Goal: Task Accomplishment & Management: Manage account settings

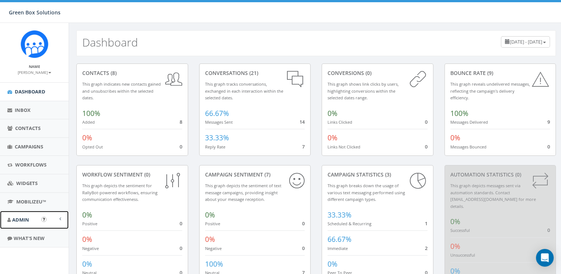
click at [26, 218] on span "Admin" at bounding box center [20, 219] width 17 height 7
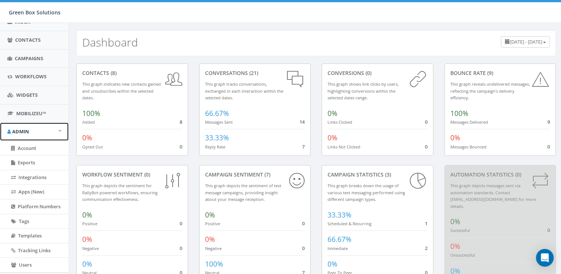
scroll to position [124, 0]
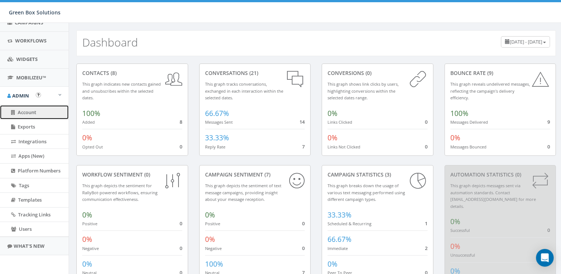
click at [27, 111] on span "Account" at bounding box center [27, 112] width 18 height 7
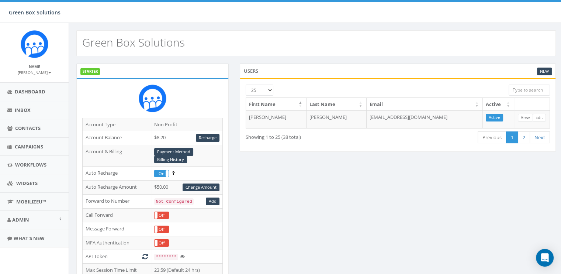
click at [45, 73] on small "[PERSON_NAME]" at bounding box center [35, 72] width 34 height 5
click at [53, 63] on div "Name Erin Welborn Profile Sign Out" at bounding box center [34, 68] width 54 height 11
click at [164, 174] on label "On" at bounding box center [161, 173] width 14 height 7
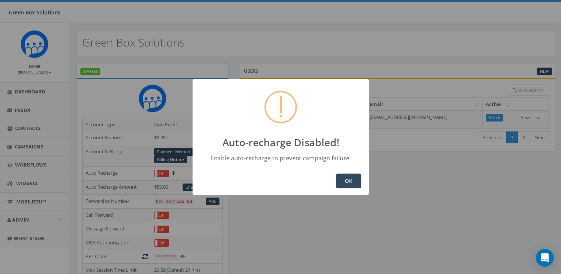
click at [346, 180] on button "OK" at bounding box center [348, 180] width 25 height 15
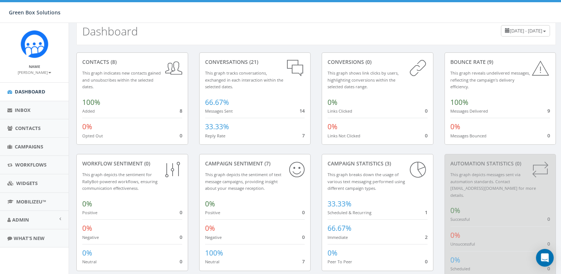
scroll to position [24, 0]
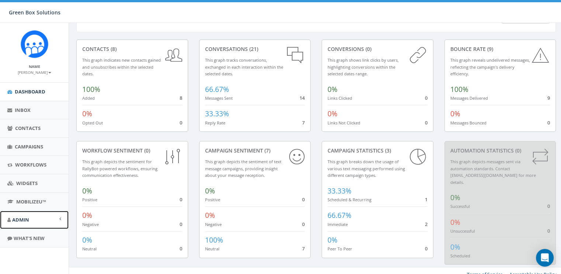
click at [31, 216] on link "Admin" at bounding box center [34, 220] width 69 height 18
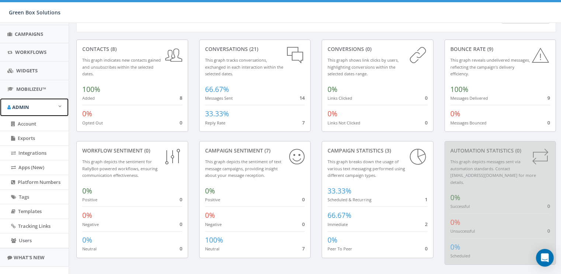
scroll to position [124, 0]
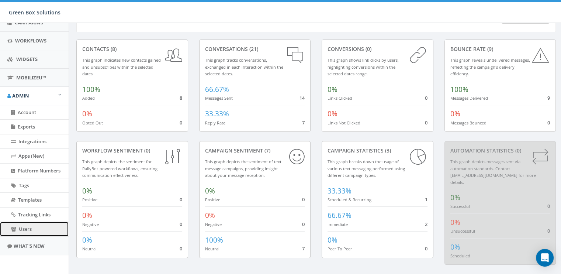
click at [13, 226] on icon at bounding box center [13, 228] width 5 height 5
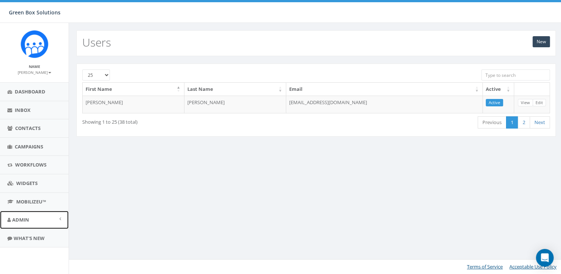
click at [13, 226] on link "Admin" at bounding box center [34, 220] width 69 height 18
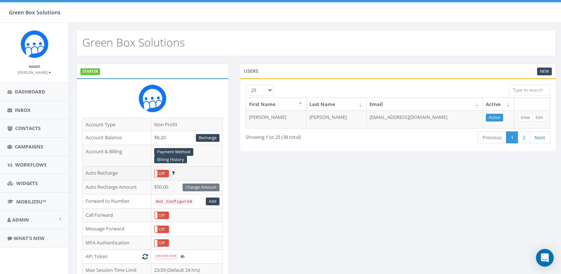
click at [173, 172] on icon at bounding box center [173, 172] width 3 height 5
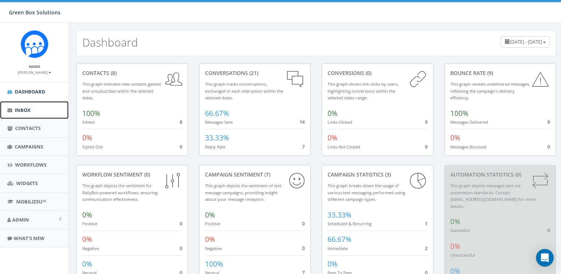
click at [30, 114] on link "Inbox" at bounding box center [34, 110] width 69 height 18
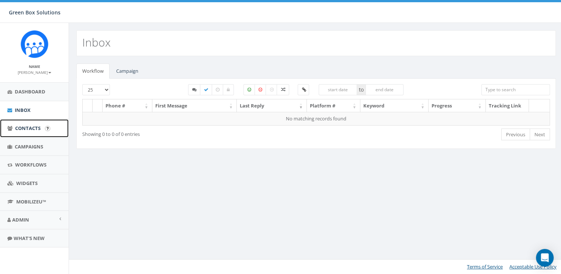
click at [28, 128] on span "Contacts" at bounding box center [27, 128] width 25 height 7
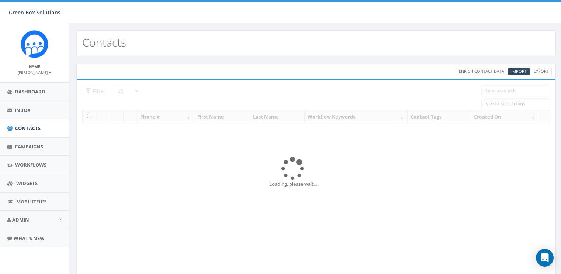
select select
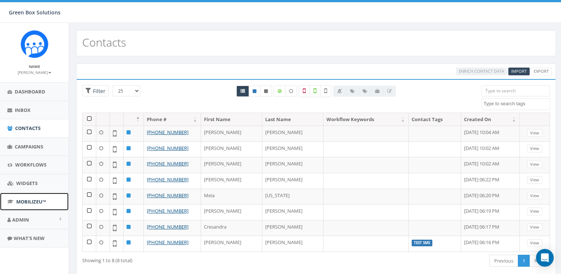
click at [32, 198] on span "MobilizeU™" at bounding box center [31, 201] width 30 height 7
click at [59, 223] on link "Admin" at bounding box center [34, 220] width 69 height 18
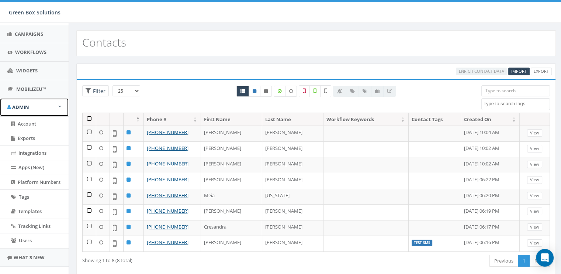
scroll to position [124, 0]
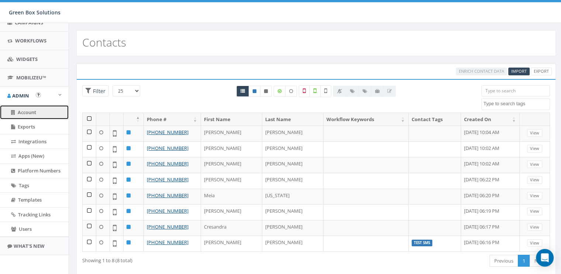
click at [33, 105] on link "Account" at bounding box center [34, 112] width 69 height 14
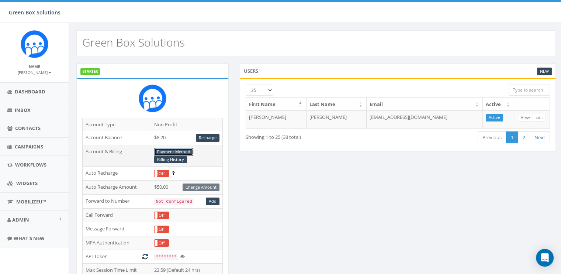
click at [173, 152] on link "Payment Method" at bounding box center [173, 152] width 39 height 8
click at [177, 159] on link "Billing History" at bounding box center [170, 160] width 33 height 8
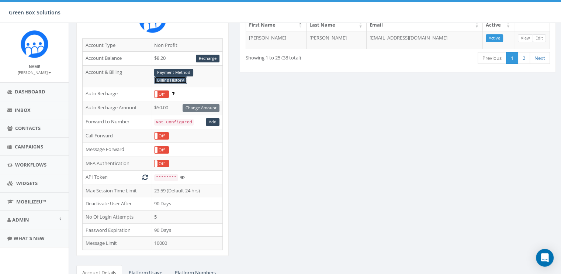
scroll to position [78, 0]
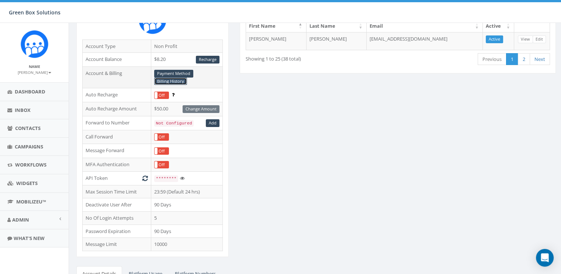
click at [175, 82] on link "Billing History" at bounding box center [170, 81] width 33 height 8
